Goal: Information Seeking & Learning: Learn about a topic

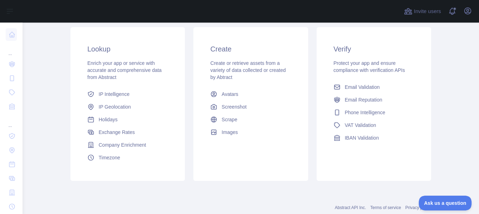
scroll to position [102, 0]
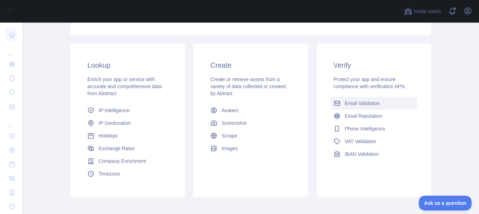
click at [353, 105] on span "Email Validation" at bounding box center [362, 103] width 35 height 7
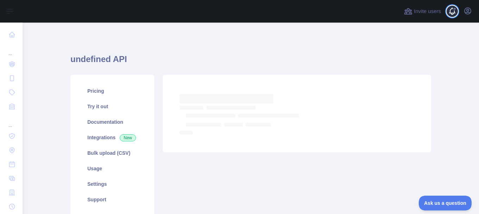
click at [451, 7] on span at bounding box center [455, 11] width 14 height 23
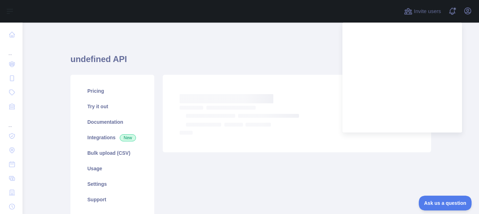
click at [293, 38] on div "undefined API Pricing Try it out Documentation Integrations New Bulk upload (CS…" at bounding box center [251, 145] width 361 height 245
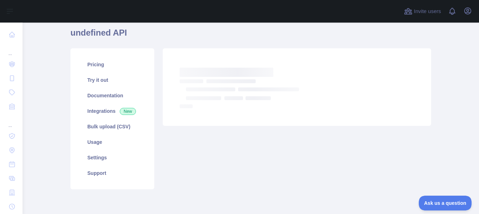
scroll to position [54, 0]
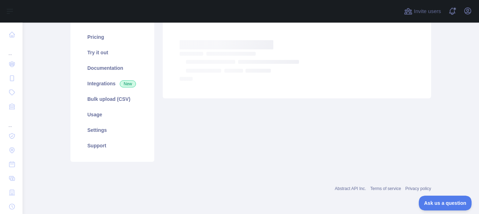
click at [263, 65] on icon "Loading..." at bounding box center [240, 67] width 120 height 30
click at [226, 58] on icon "Loading..." at bounding box center [240, 67] width 120 height 30
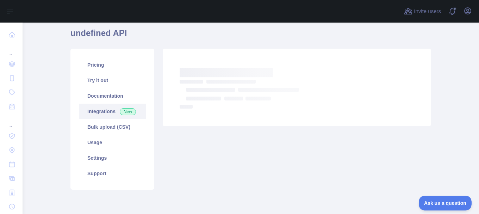
scroll to position [0, 0]
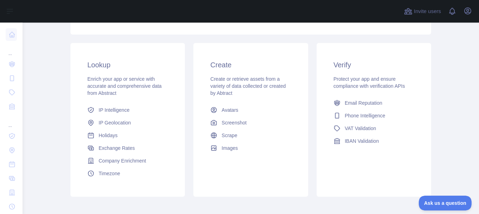
scroll to position [106, 0]
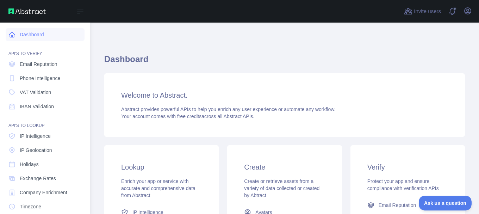
click at [32, 36] on link "Dashboard" at bounding box center [45, 34] width 79 height 13
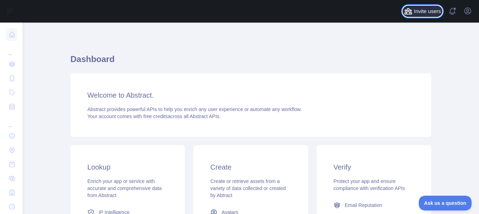
click at [433, 11] on span "Invite users" at bounding box center [427, 11] width 27 height 8
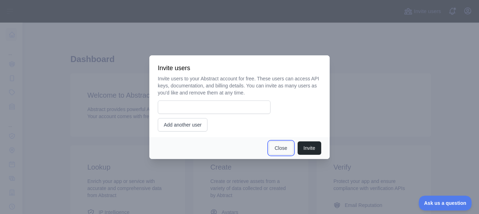
click at [278, 146] on button "Close" at bounding box center [281, 147] width 25 height 13
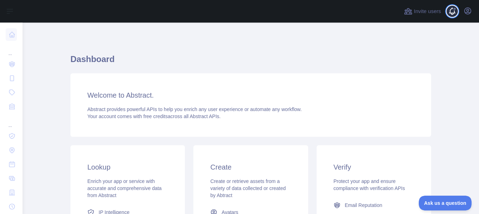
click at [452, 10] on span at bounding box center [455, 11] width 14 height 23
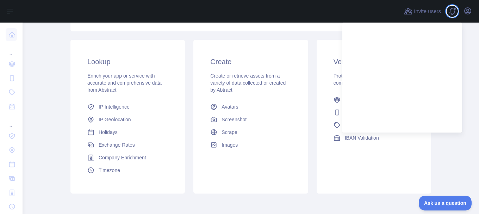
scroll to position [106, 0]
click at [240, 187] on div "Create Create or retrieve assets from a variety of data collected or created by…" at bounding box center [251, 116] width 115 height 154
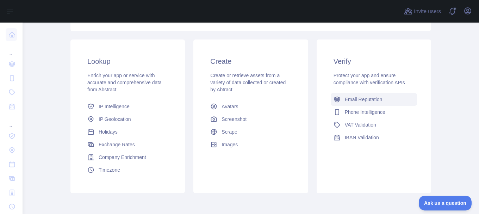
click at [375, 101] on span "Email Reputation" at bounding box center [364, 99] width 38 height 7
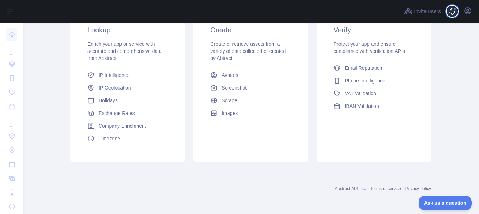
click at [453, 12] on span at bounding box center [455, 11] width 14 height 23
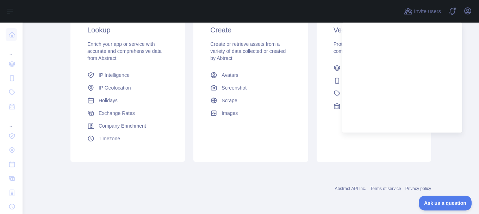
click at [303, 159] on div "Create Create or retrieve assets from a variety of data collected or created by…" at bounding box center [251, 85] width 115 height 154
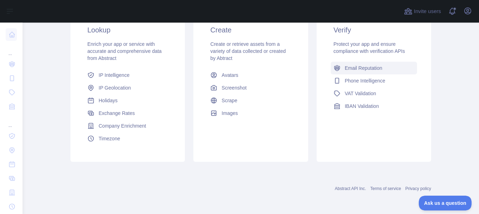
click at [373, 68] on span "Email Reputation" at bounding box center [364, 68] width 38 height 7
